Goal: Find specific fact

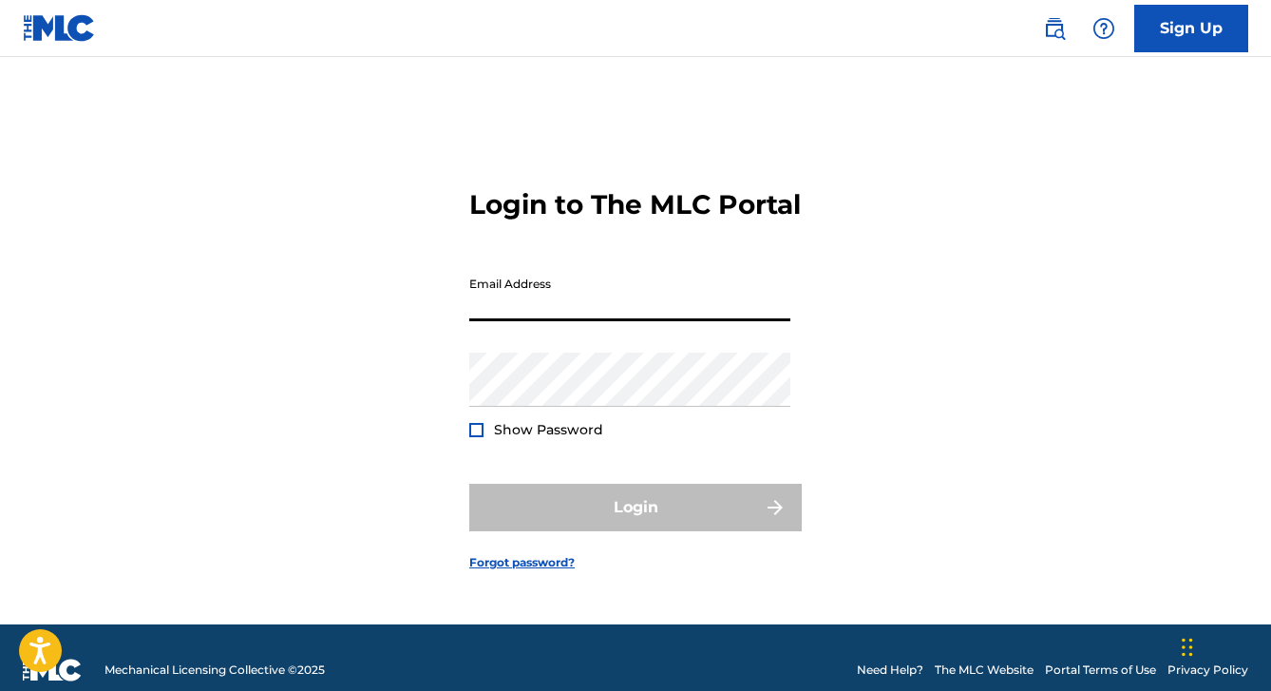
type input "[EMAIL_ADDRESS][DOMAIN_NAME]"
click at [636, 524] on button "Login" at bounding box center [635, 508] width 333 height 48
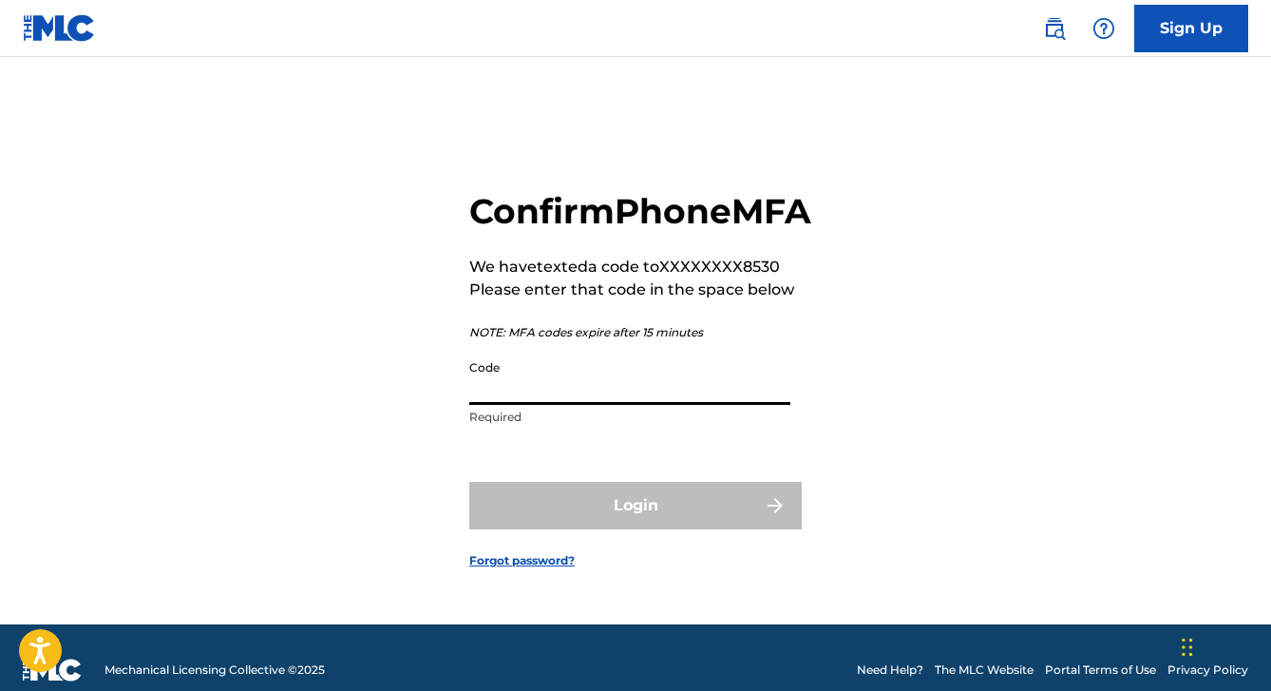
click at [579, 405] on input "Code" at bounding box center [629, 378] width 321 height 54
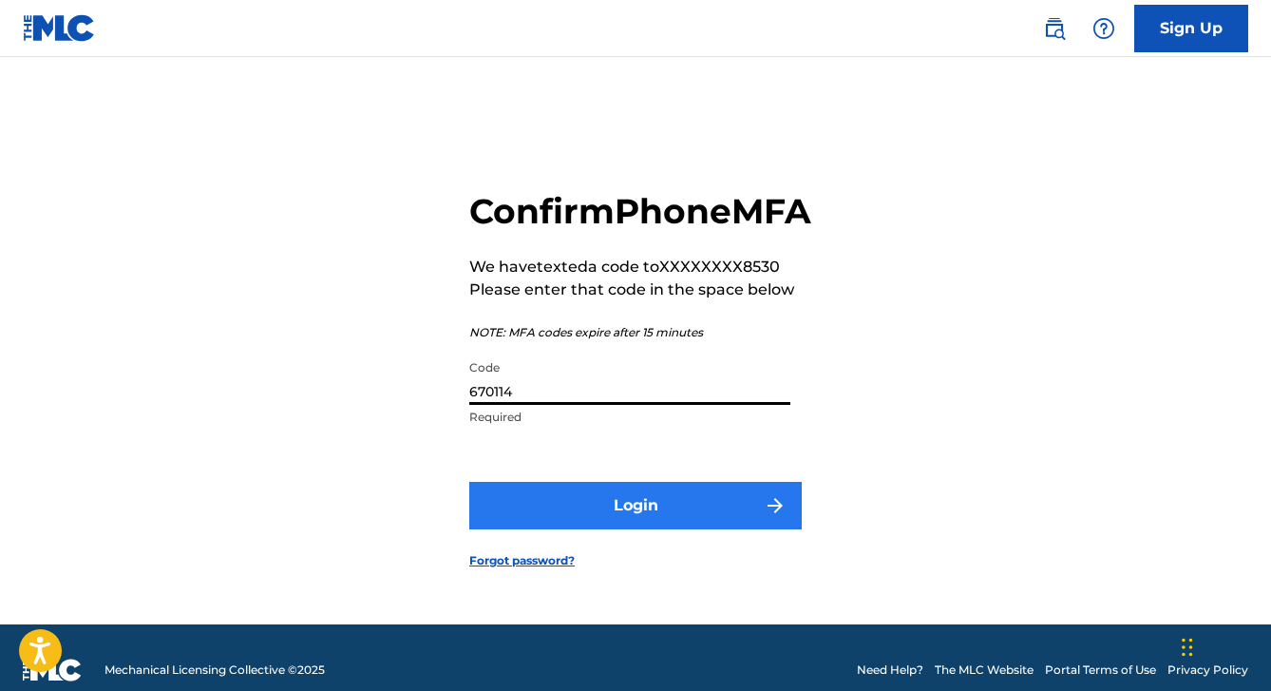
type input "670114"
click at [620, 526] on button "Login" at bounding box center [635, 506] width 333 height 48
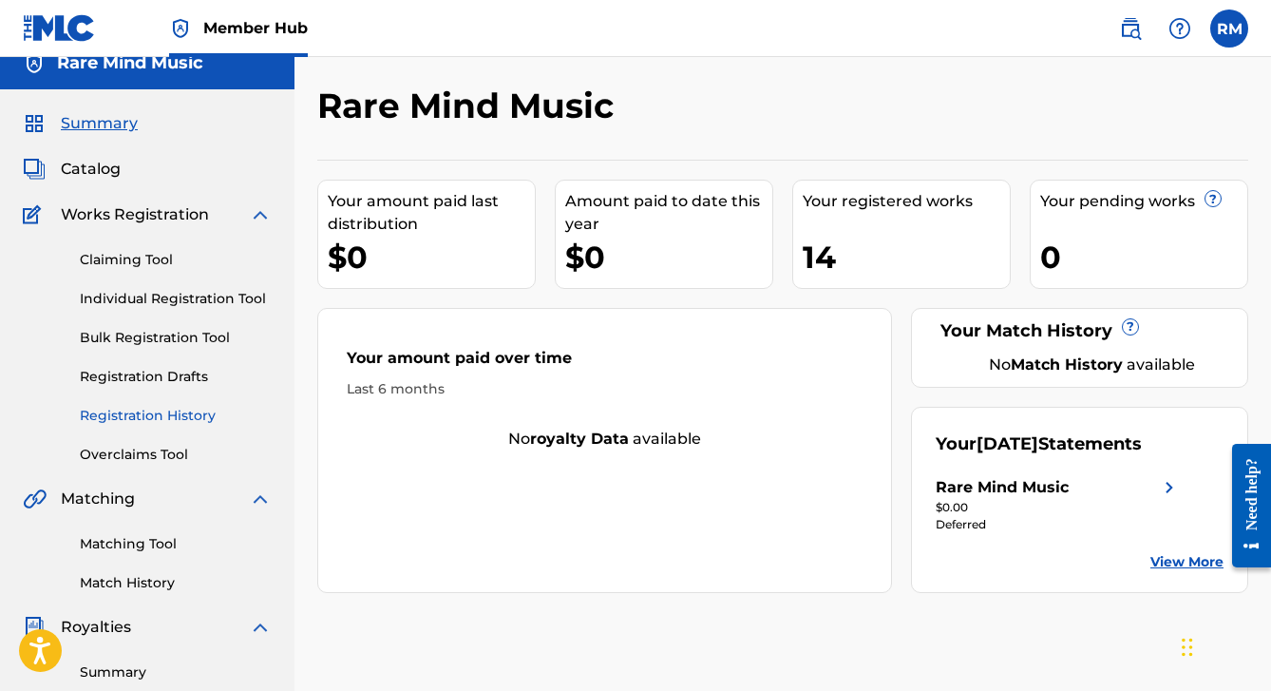
scroll to position [21, 0]
click at [88, 164] on span "Catalog" at bounding box center [91, 168] width 60 height 23
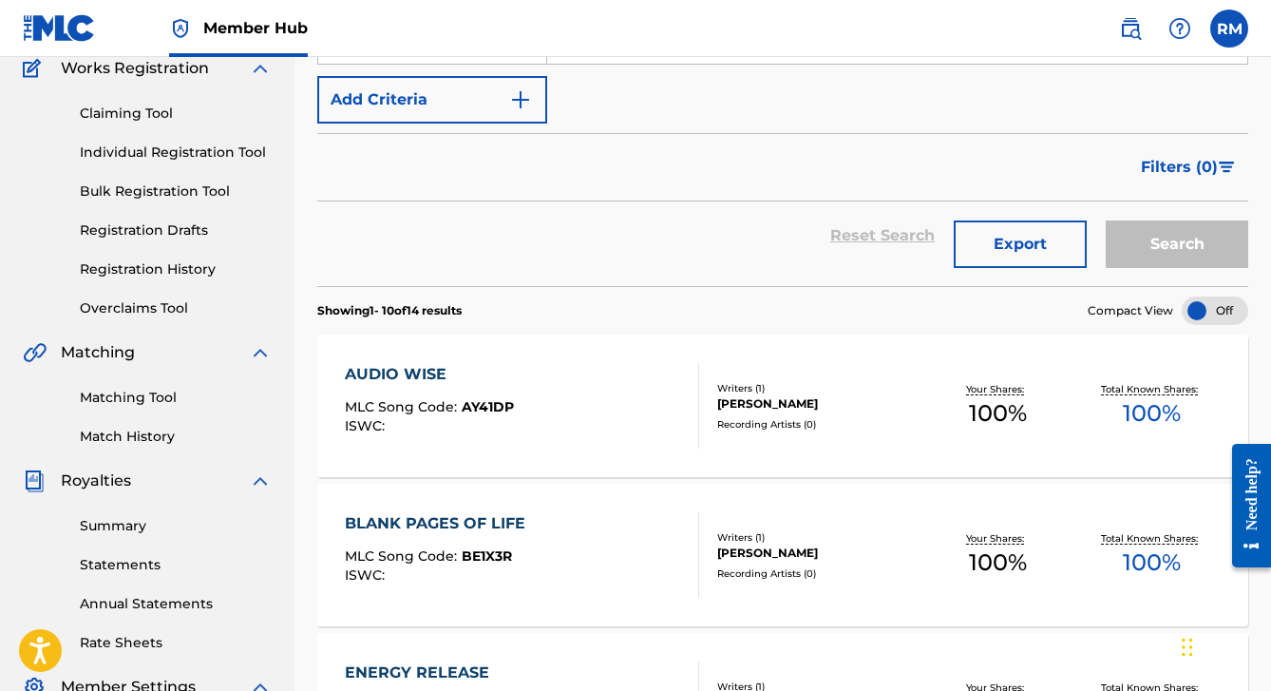
scroll to position [169, 0]
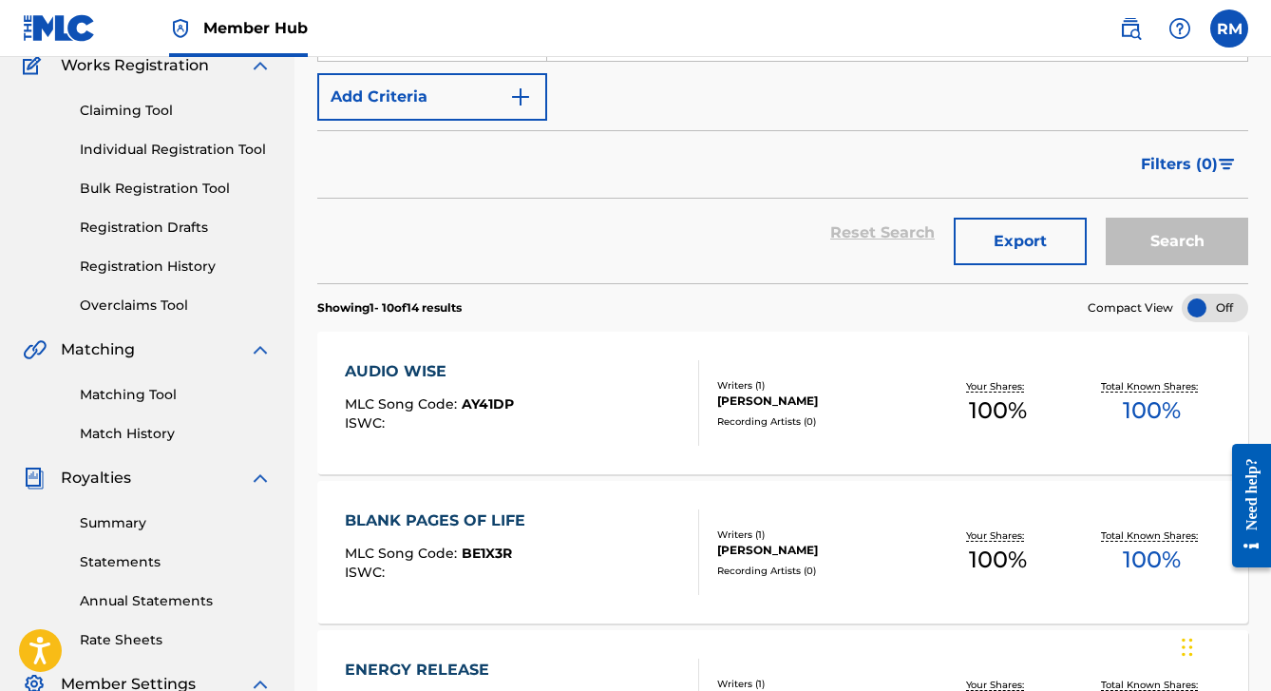
click at [416, 363] on div "AUDIO WISE" at bounding box center [429, 371] width 169 height 23
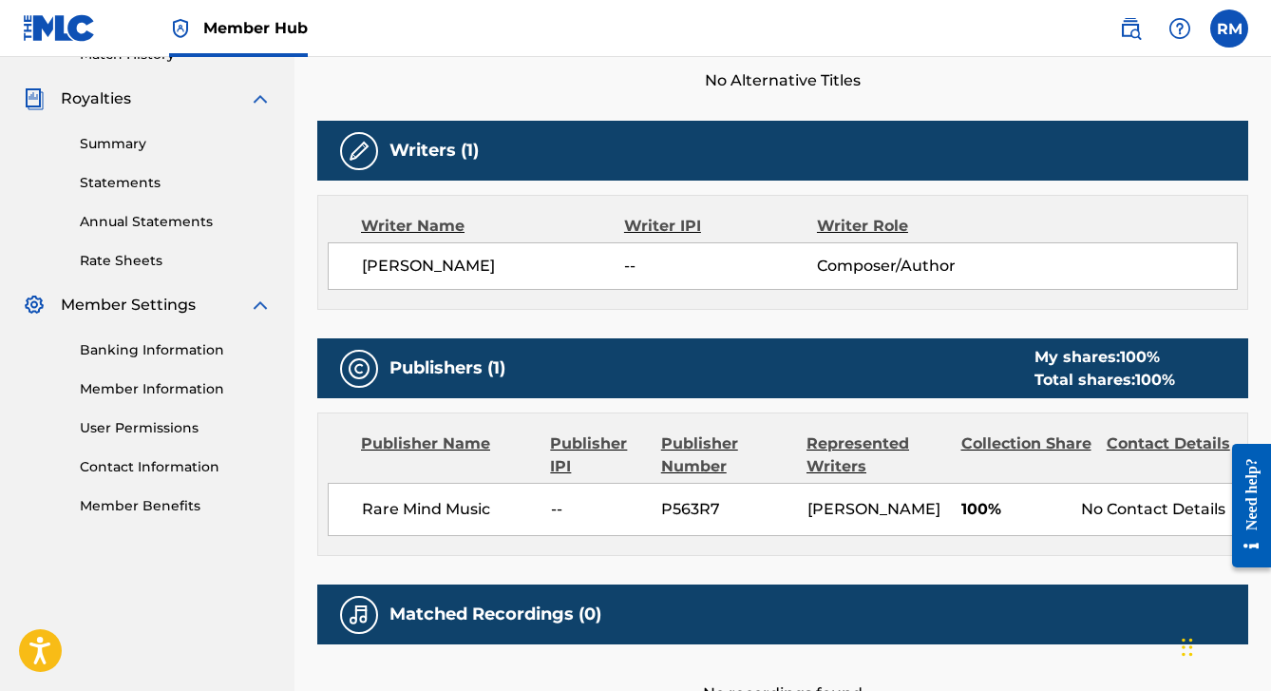
scroll to position [550, 0]
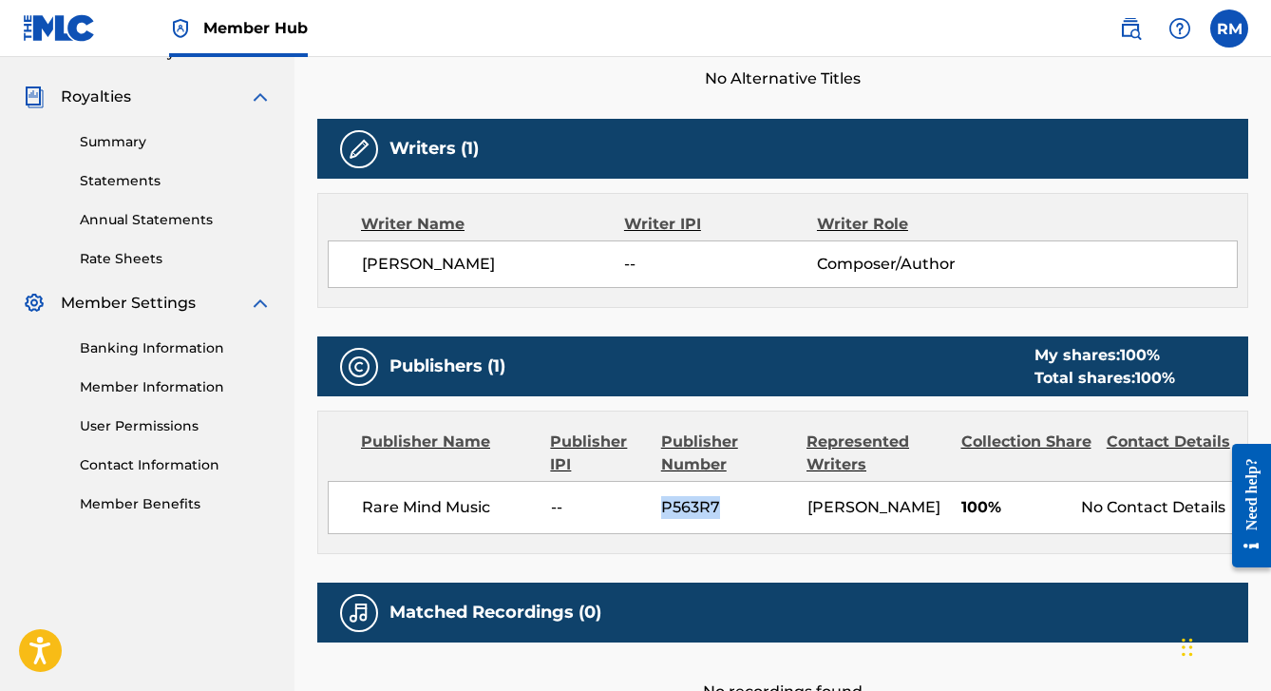
drag, startPoint x: 725, startPoint y: 504, endPoint x: 663, endPoint y: 502, distance: 61.8
click at [663, 502] on span "P563R7" at bounding box center [726, 507] width 131 height 23
copy span "P563R7"
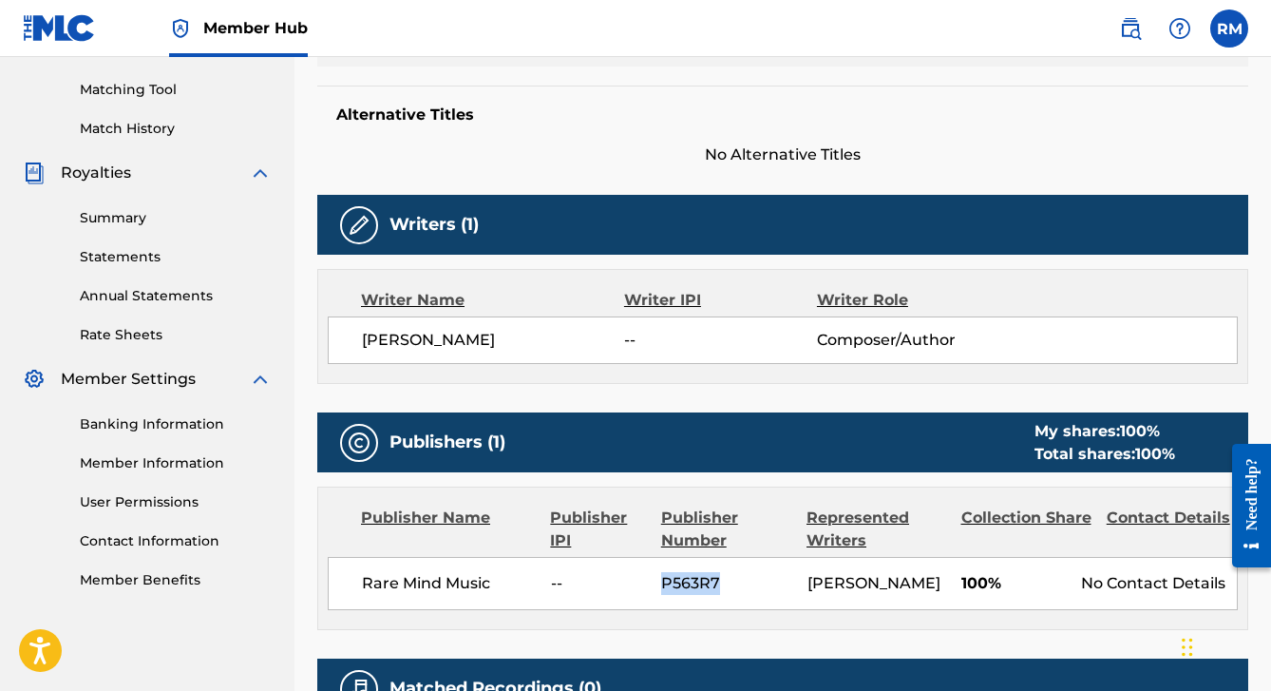
scroll to position [480, 0]
